Goal: Task Accomplishment & Management: Manage account settings

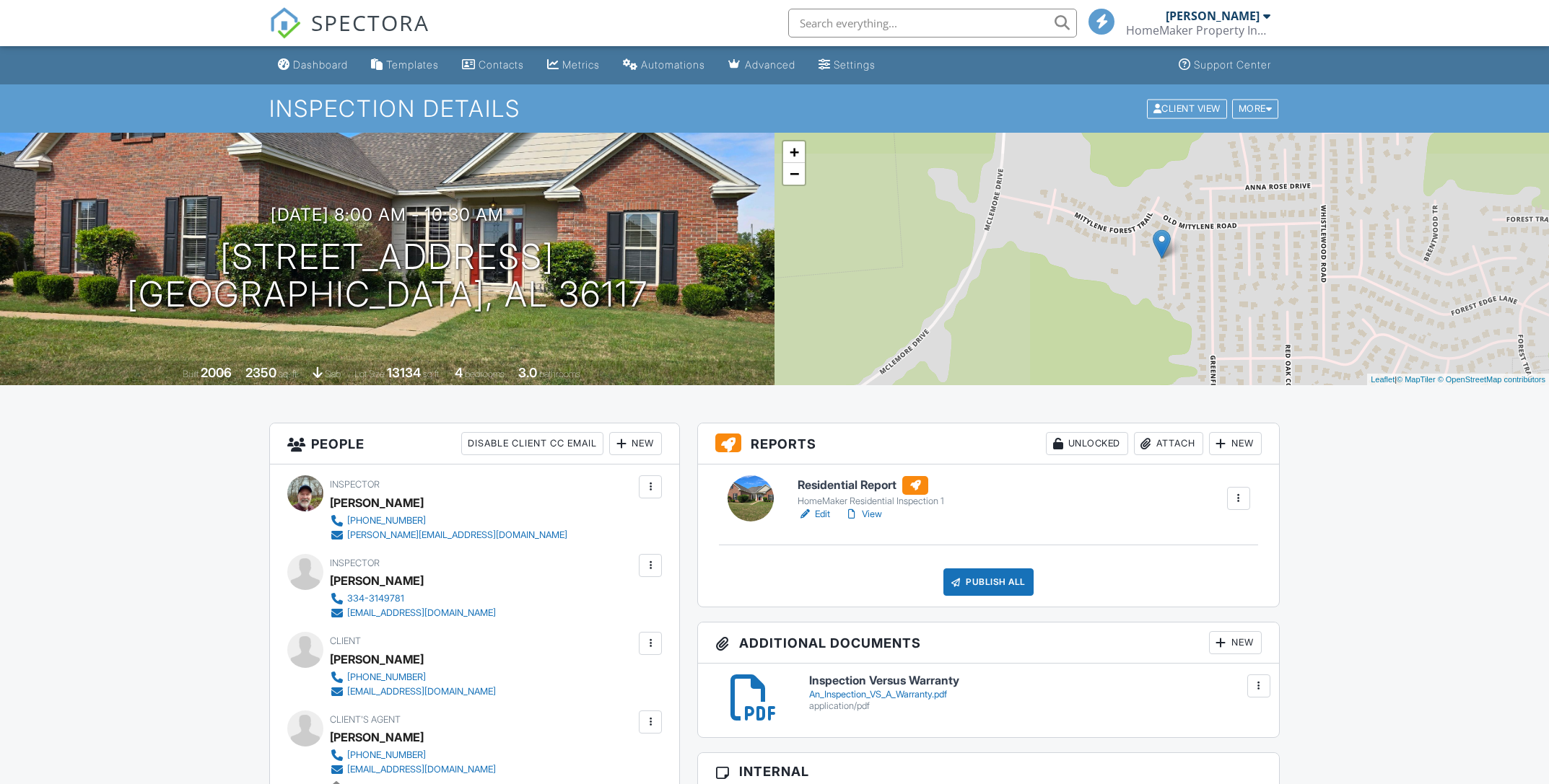
click at [819, 514] on link "Edit" at bounding box center [813, 514] width 32 height 15
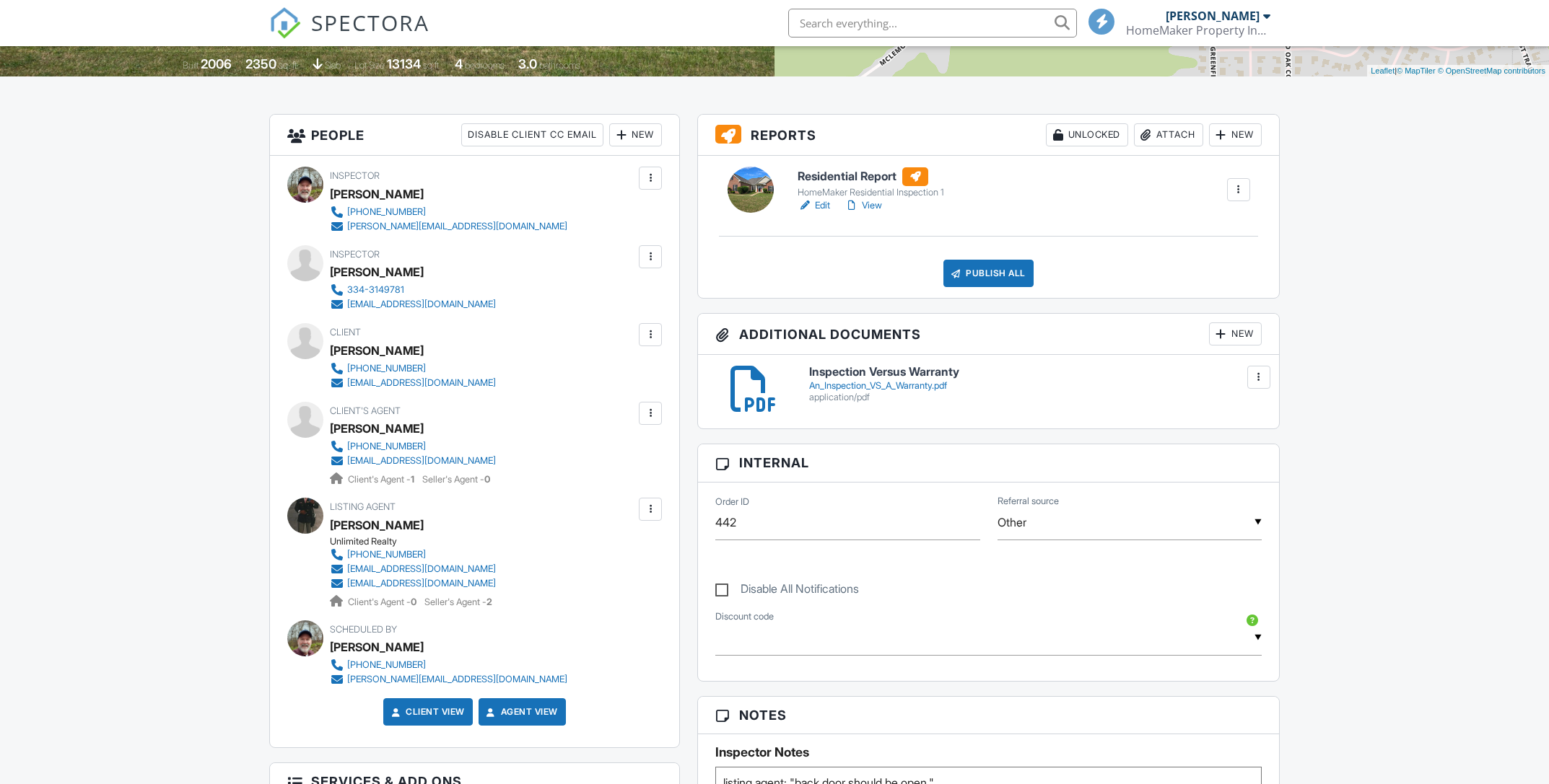
scroll to position [541, 0]
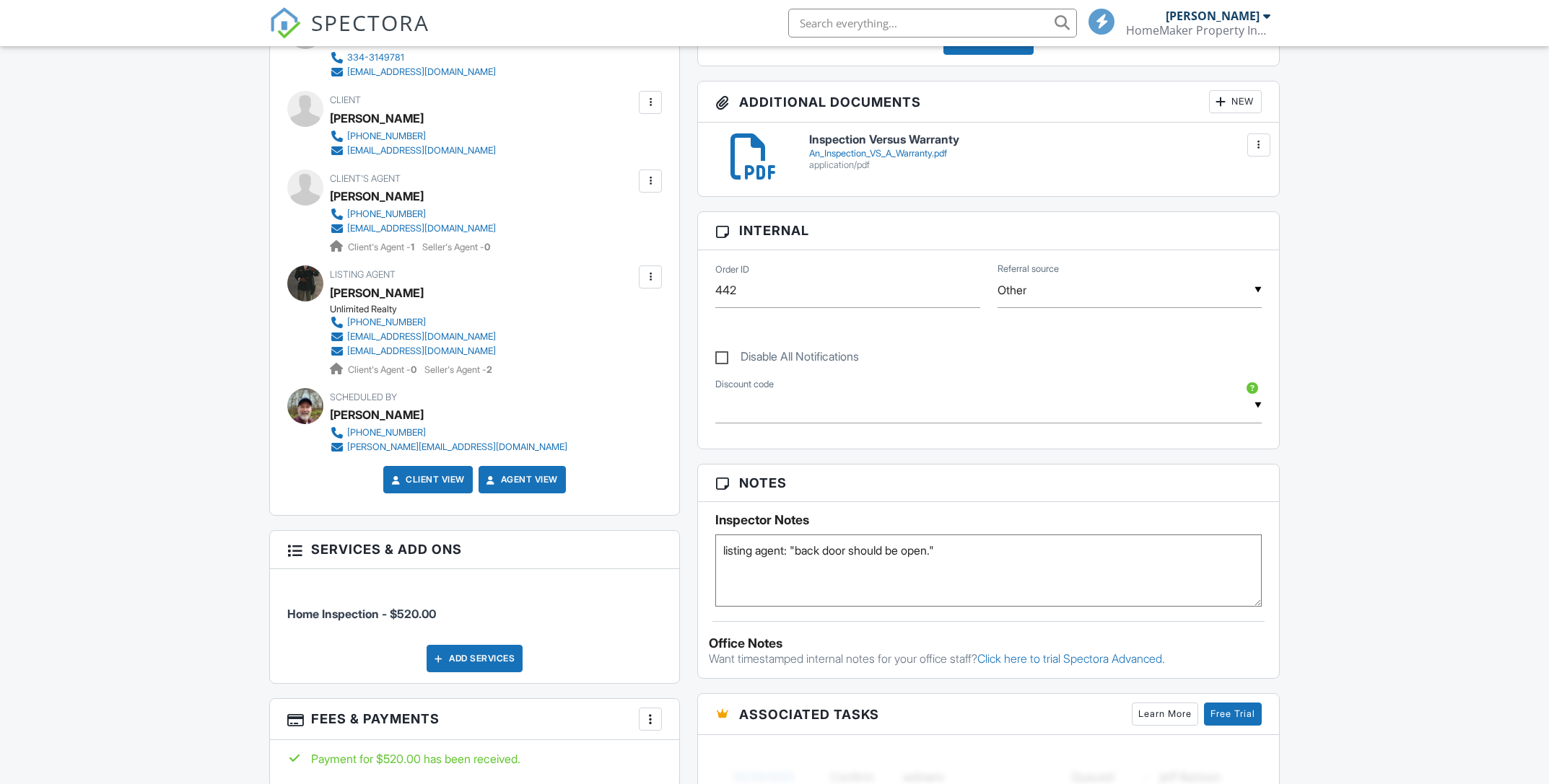
click at [652, 183] on div at bounding box center [649, 181] width 15 height 15
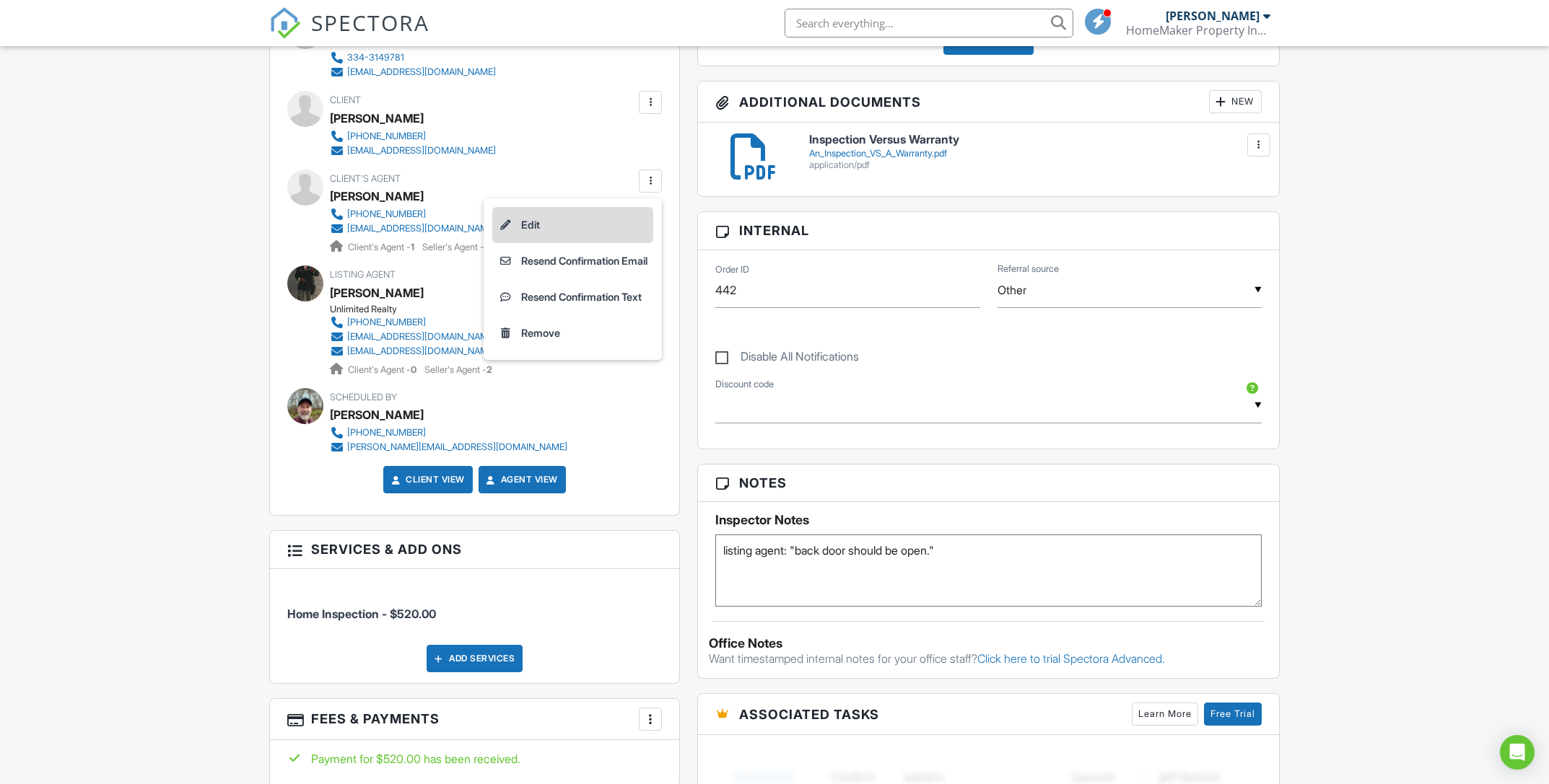
click at [522, 226] on li "Edit" at bounding box center [573, 225] width 161 height 36
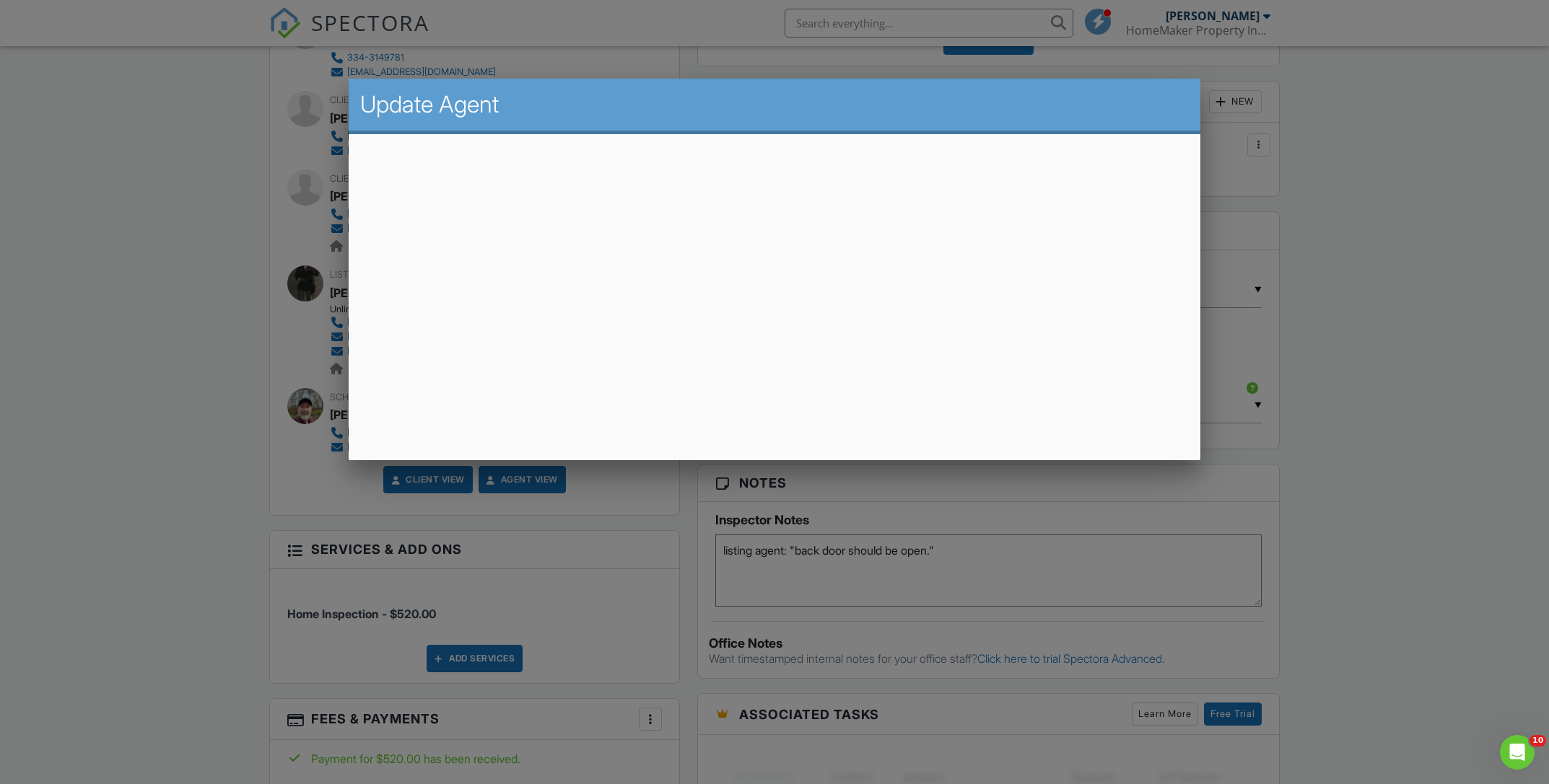
scroll to position [0, 0]
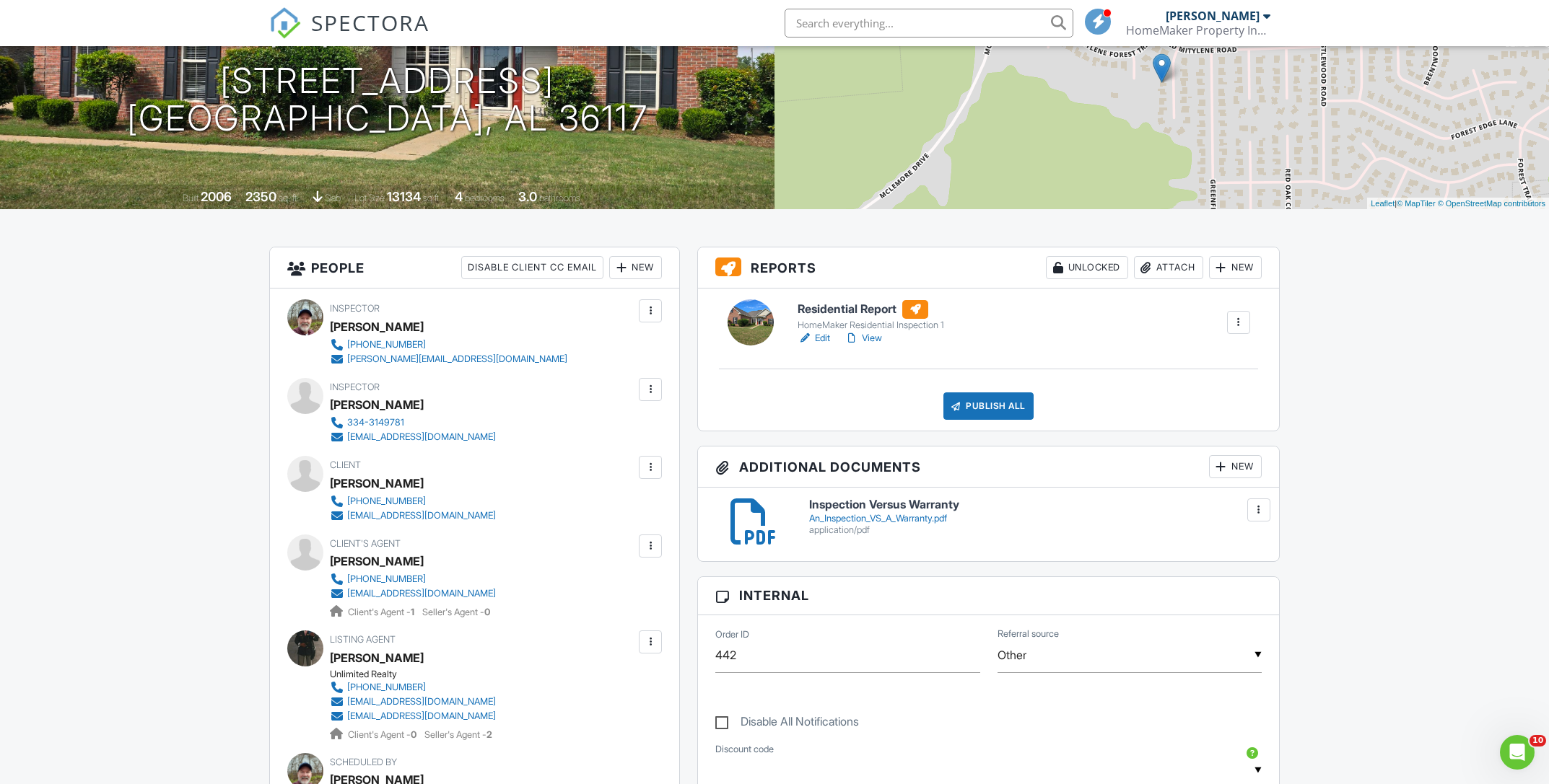
scroll to position [183, 0]
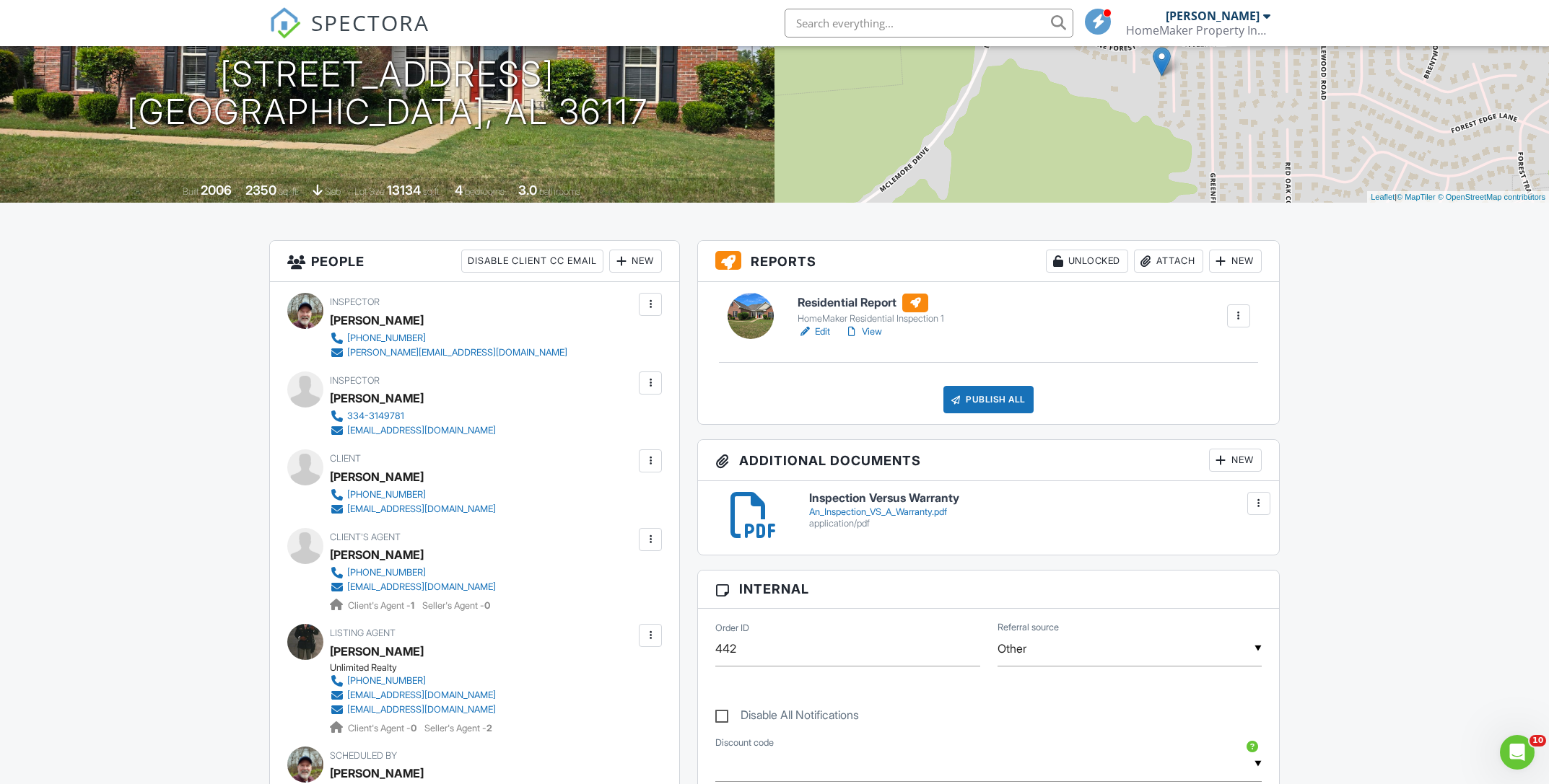
click at [825, 334] on link "Edit" at bounding box center [813, 332] width 32 height 15
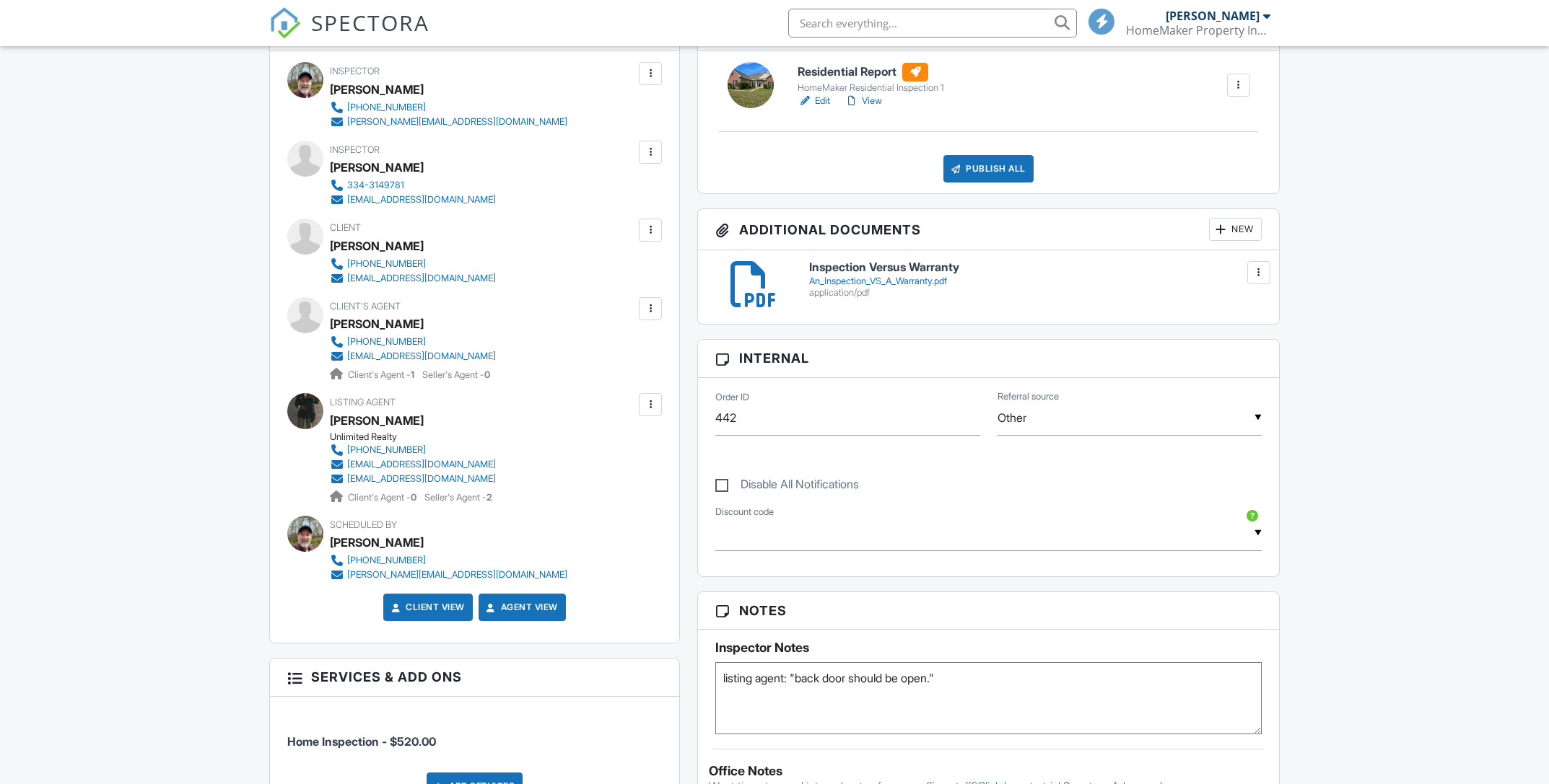
click at [648, 311] on div at bounding box center [649, 308] width 15 height 15
click at [574, 352] on li "Edit" at bounding box center [573, 352] width 161 height 36
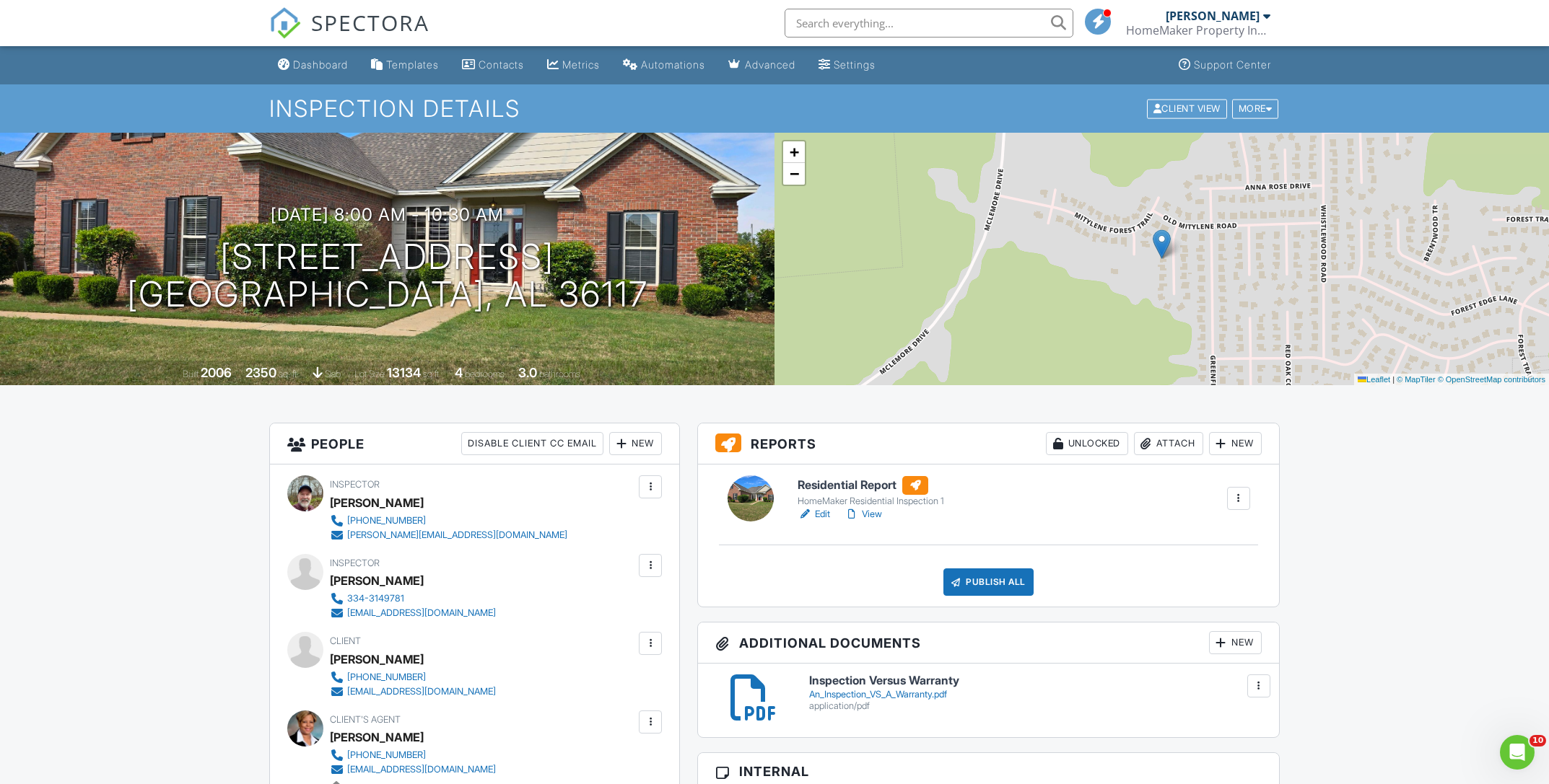
click at [823, 516] on link "Edit" at bounding box center [813, 514] width 32 height 15
